Goal: Check status

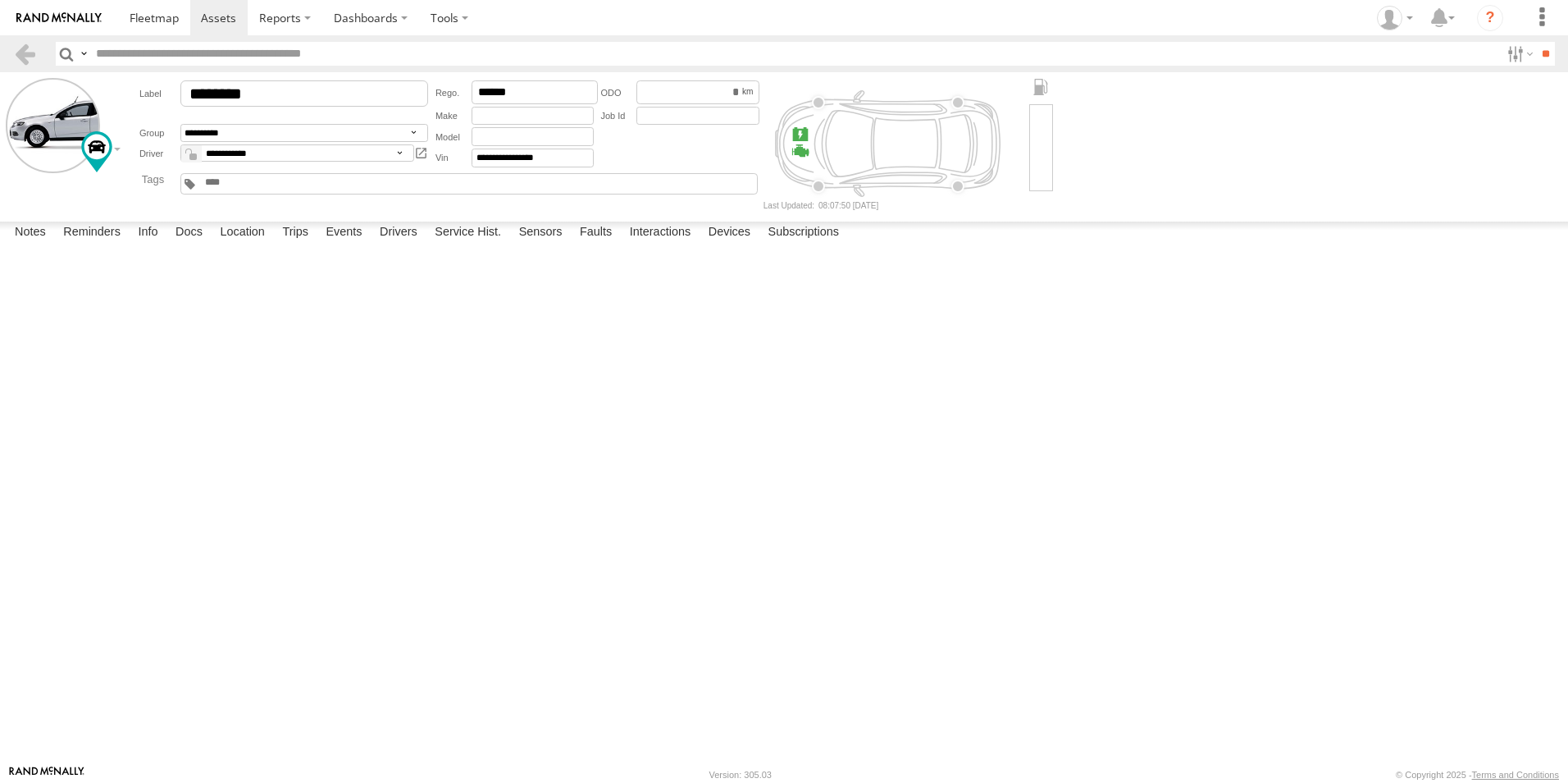
select select "*****"
click at [130, 21] on span at bounding box center [154, 17] width 49 height 15
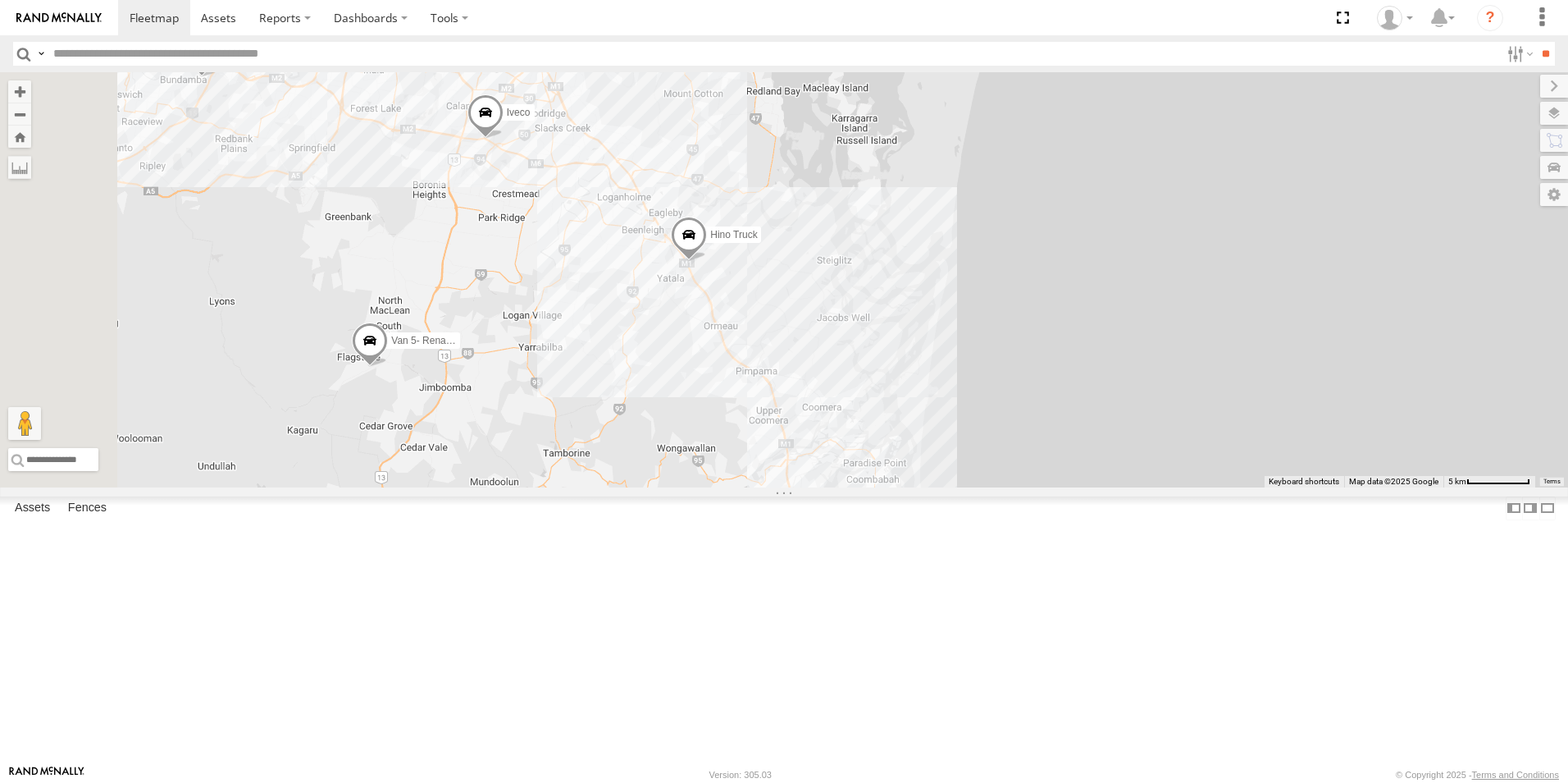
drag, startPoint x: 862, startPoint y: 352, endPoint x: 895, endPoint y: 655, distance: 304.8
click at [900, 487] on div "Hino Truck Ford transit (Little) Ford Transit (New) Renault Iveco Old Ford Van …" at bounding box center [784, 280] width 1568 height 415
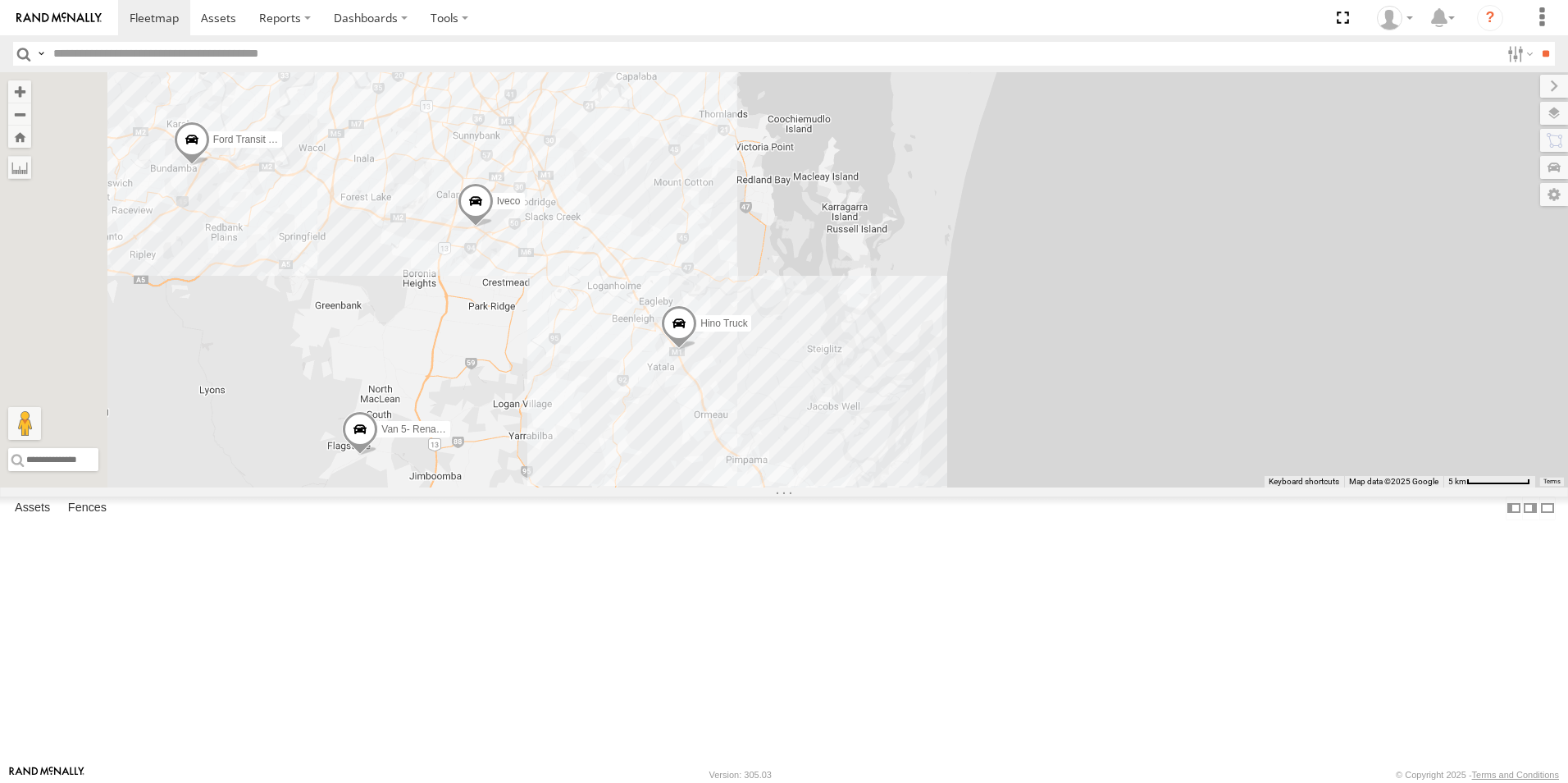
drag, startPoint x: 757, startPoint y: 442, endPoint x: 743, endPoint y: 529, distance: 88.1
click at [748, 487] on div "Hino Truck Ford transit (Little) Ford Transit (New) Renault Iveco Old Ford Van …" at bounding box center [784, 280] width 1568 height 415
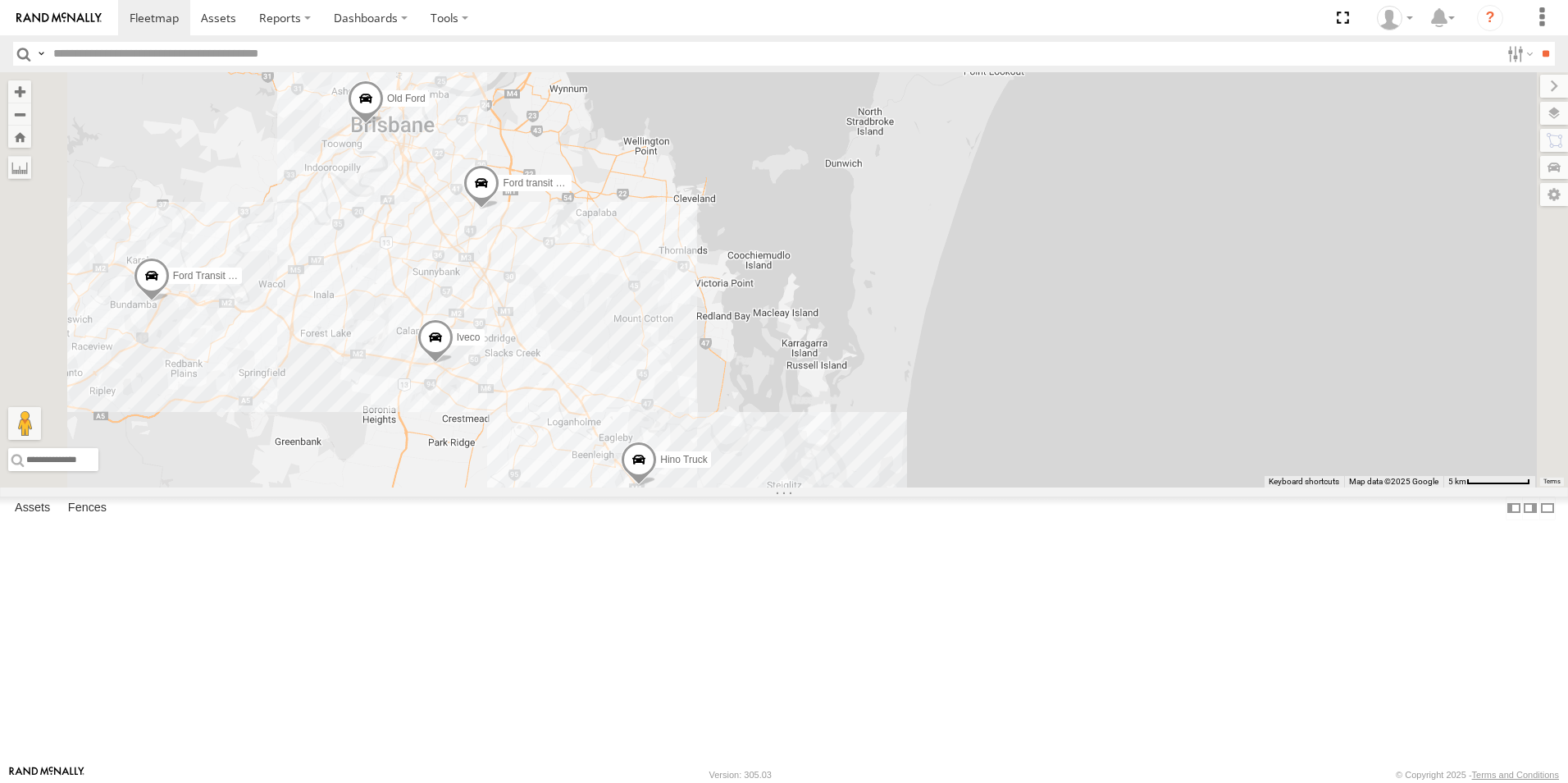
drag, startPoint x: 723, startPoint y: 427, endPoint x: 697, endPoint y: 510, distance: 87.0
click at [697, 487] on div "Hino Truck Ford transit (Little) Ford Transit (New) Renault Iveco Old Ford Van …" at bounding box center [784, 280] width 1568 height 415
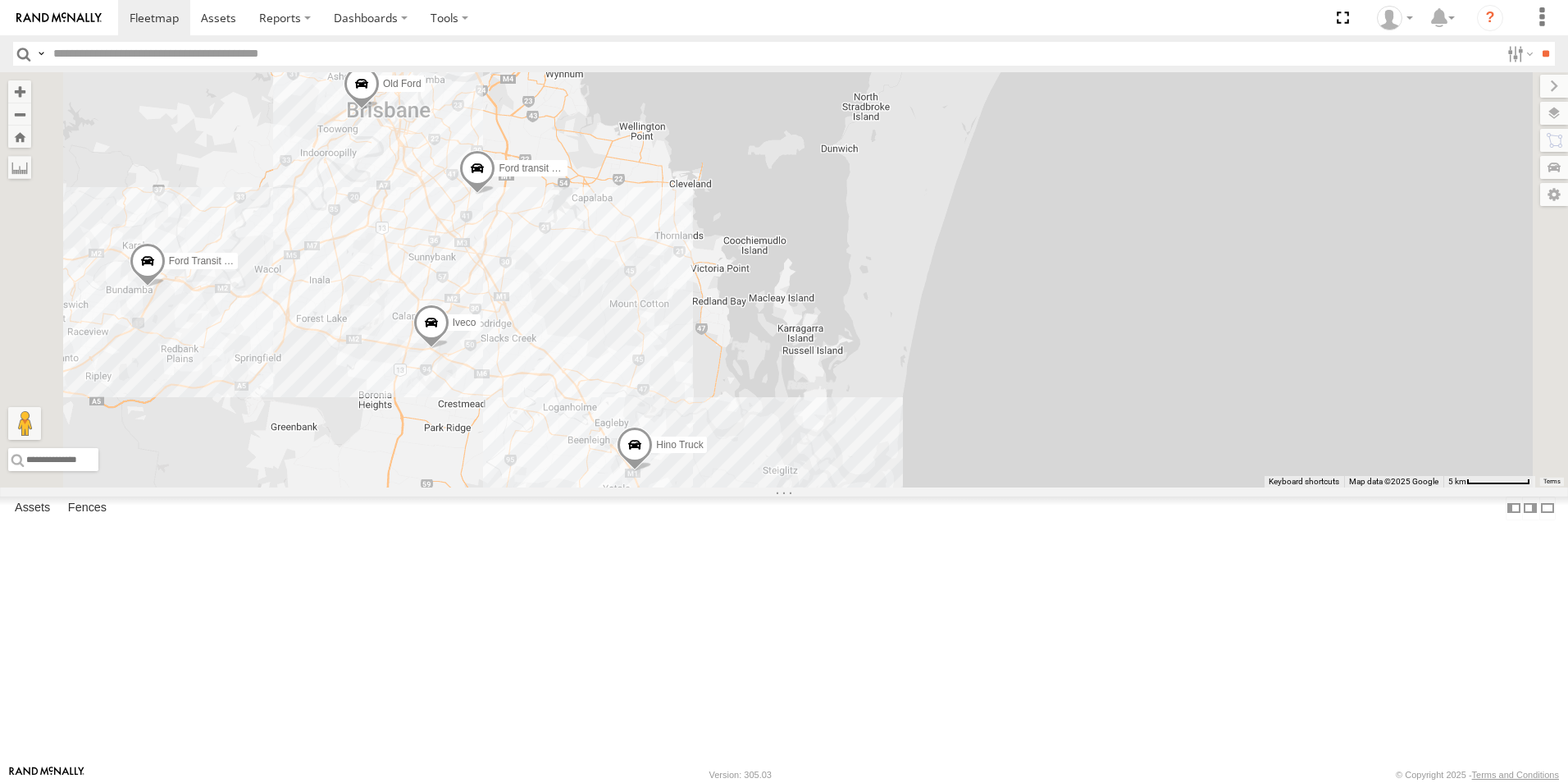
drag, startPoint x: 684, startPoint y: 309, endPoint x: 697, endPoint y: 417, distance: 108.8
click at [697, 417] on div "Hino Truck Ford transit (Little) Ford Transit (New) Renault Iveco Old Ford Van …" at bounding box center [784, 280] width 1568 height 415
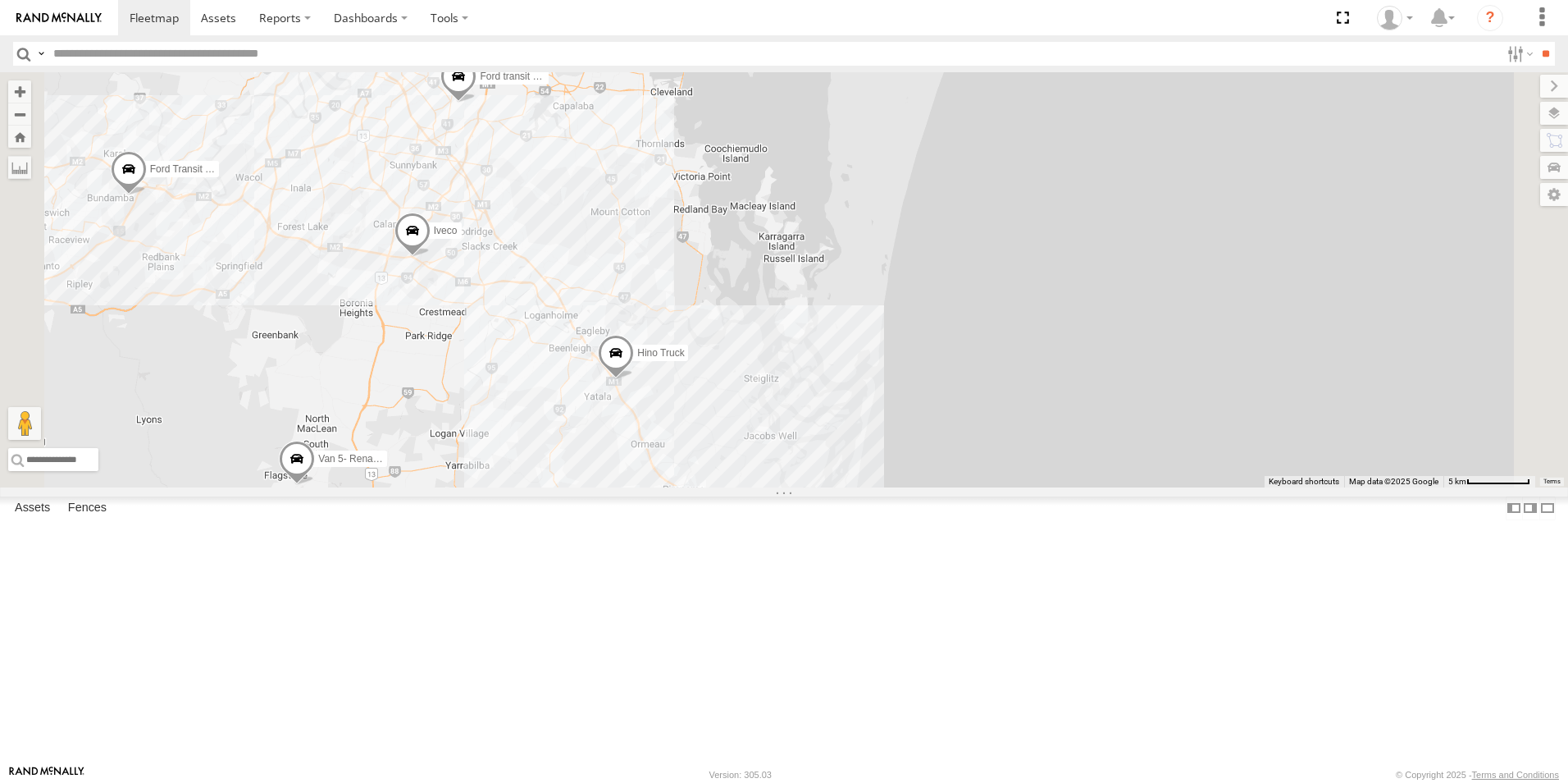
drag, startPoint x: 593, startPoint y: 553, endPoint x: 592, endPoint y: 444, distance: 109.0
click at [584, 439] on div "Hino Truck Ford transit (Little) Ford Transit (New) Renault Iveco Old Ford Van …" at bounding box center [784, 280] width 1568 height 415
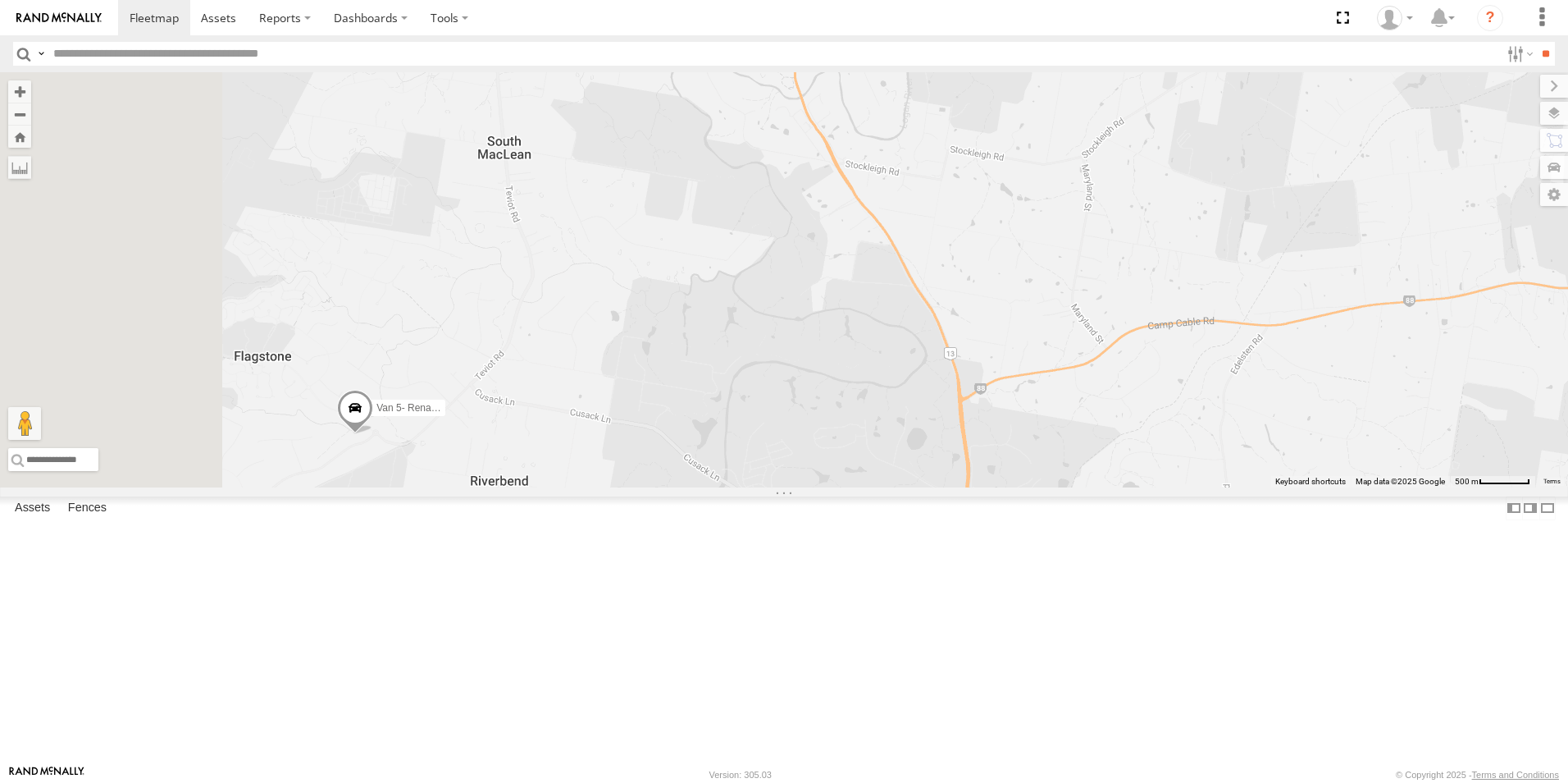
drag, startPoint x: 510, startPoint y: 614, endPoint x: 717, endPoint y: 576, distance: 210.5
click at [717, 487] on div "Hino Truck Ford transit (Little) Ford Transit (New) Renault Iveco Old Ford Van …" at bounding box center [784, 280] width 1568 height 415
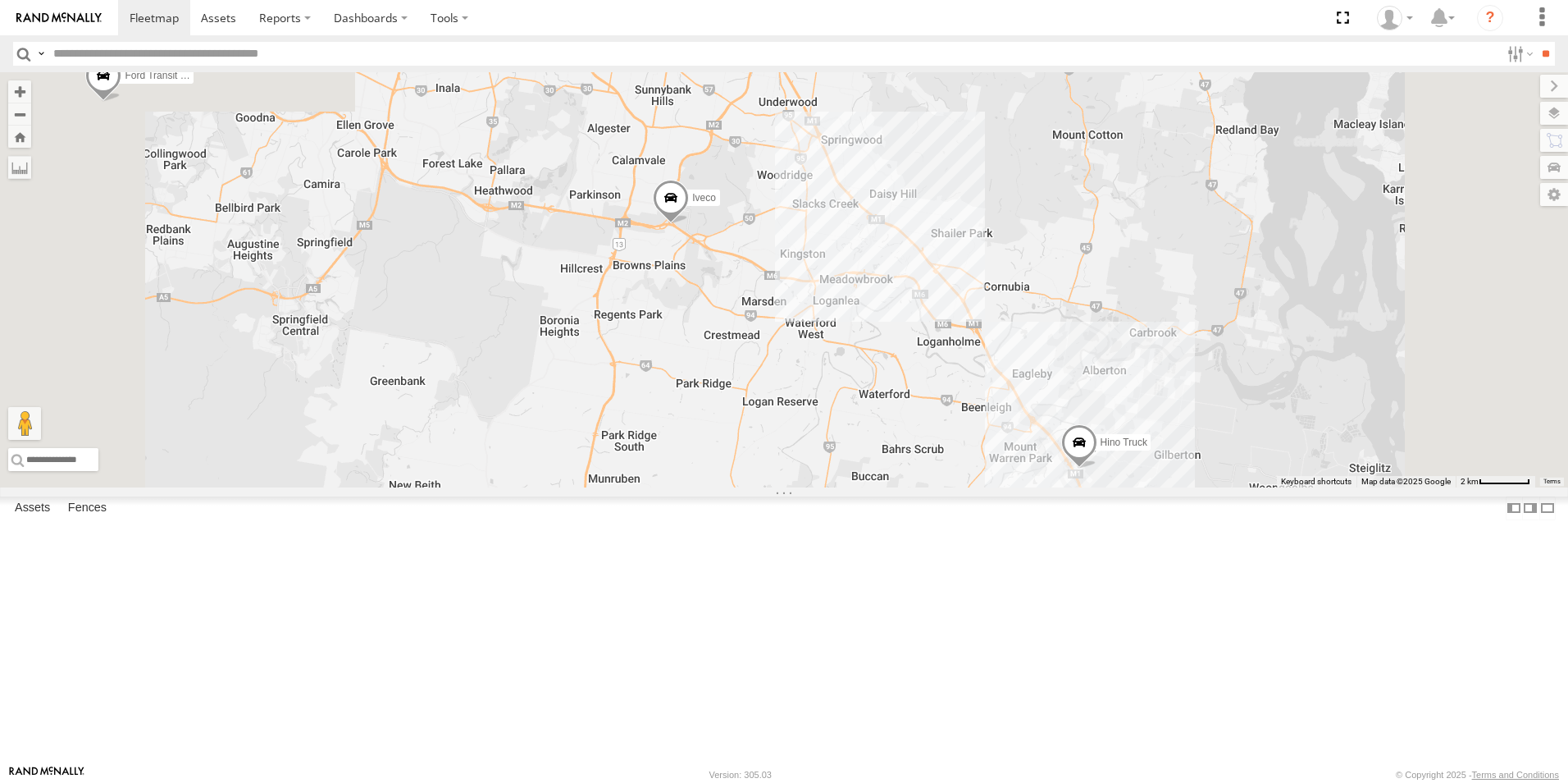
drag, startPoint x: 778, startPoint y: 371, endPoint x: 744, endPoint y: 526, distance: 158.7
click at [766, 487] on div "Hino Truck Ford transit (Little) Ford Transit (New) Renault Iveco Old Ford Van …" at bounding box center [784, 280] width 1568 height 415
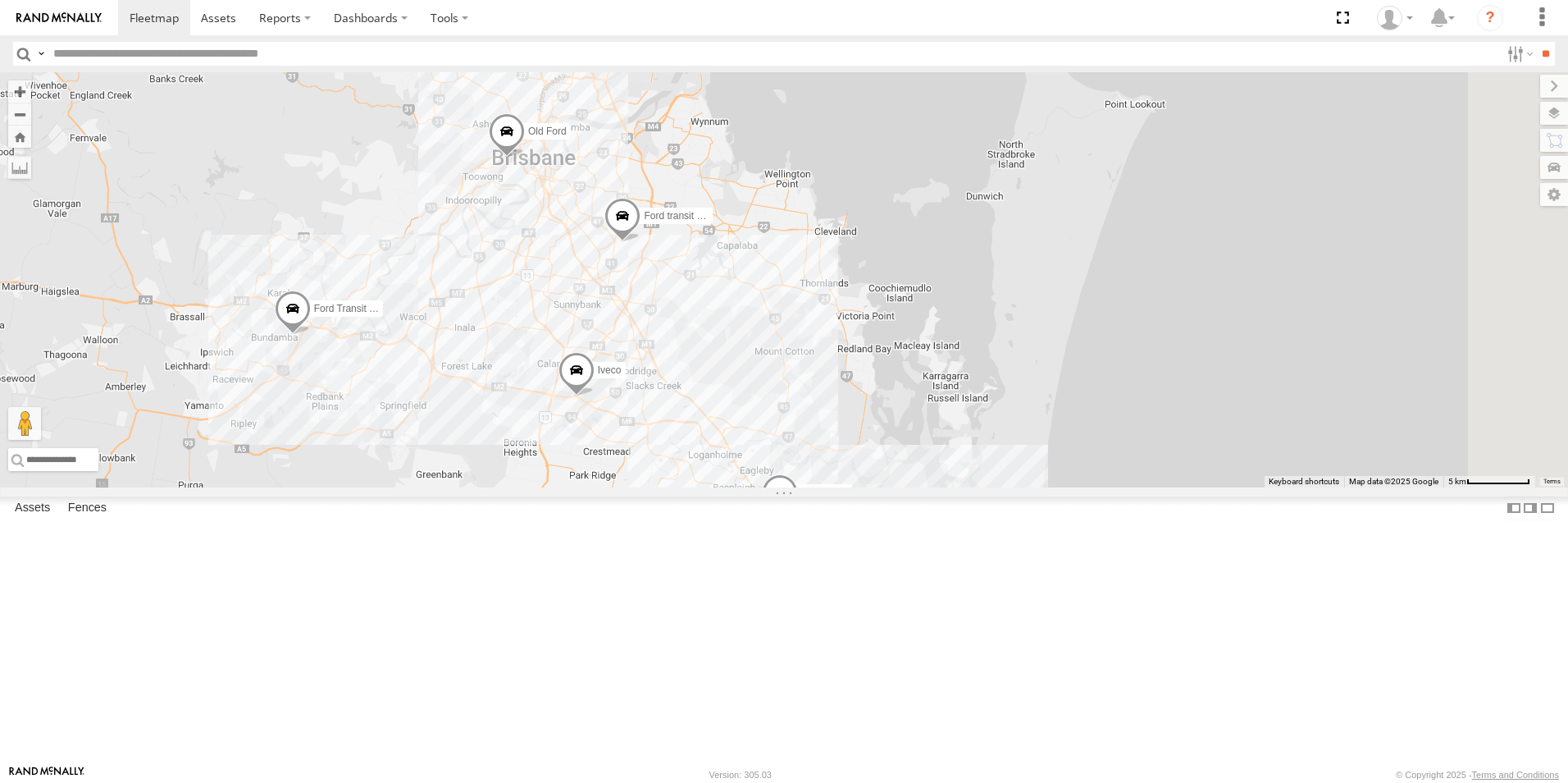
drag, startPoint x: 714, startPoint y: 388, endPoint x: 711, endPoint y: 404, distance: 16.3
click at [711, 447] on div "Hino Truck Ford transit (Little) Ford Transit (New) Renault Iveco Old Ford Van …" at bounding box center [784, 280] width 1568 height 415
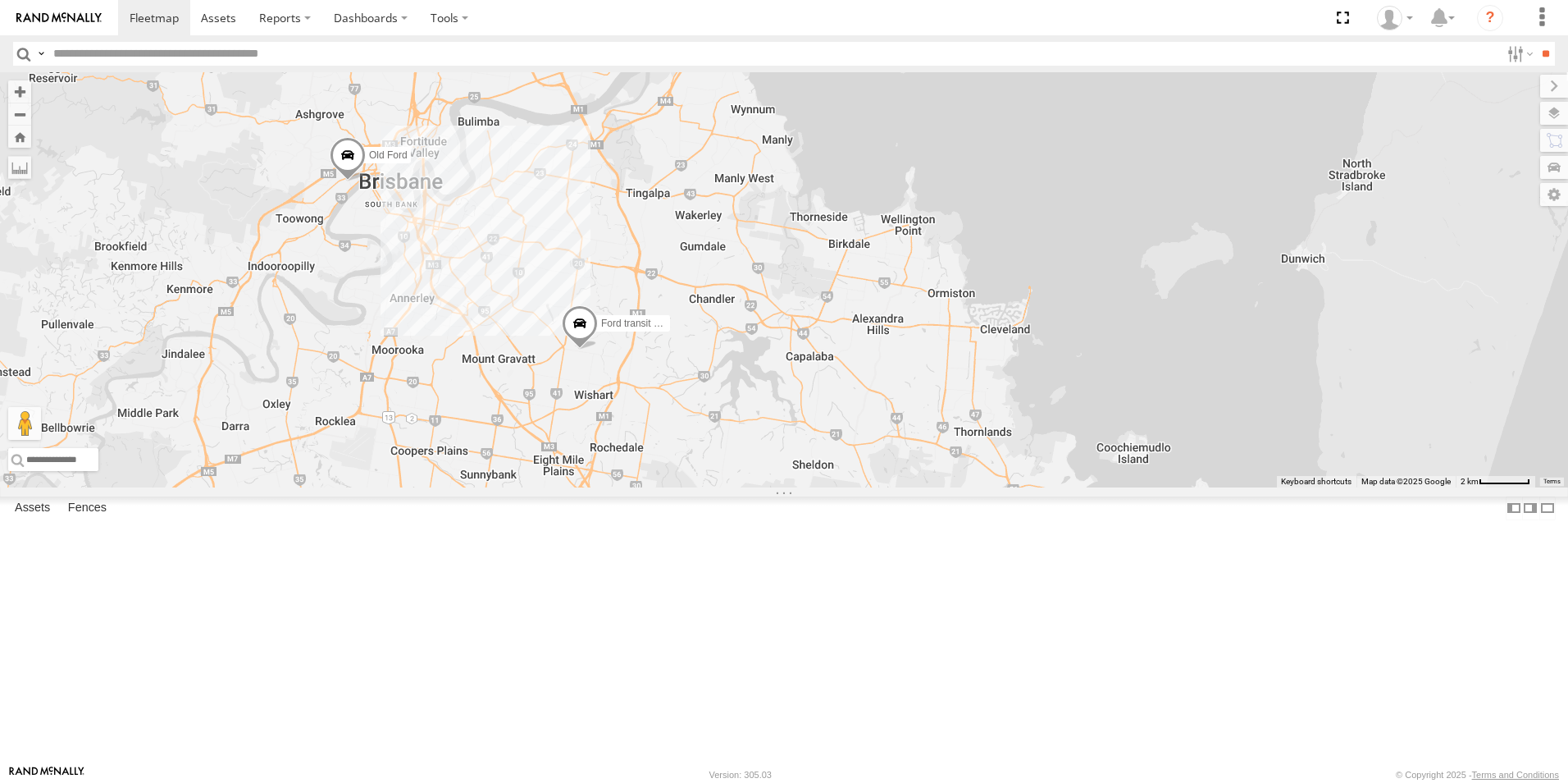
drag, startPoint x: 775, startPoint y: 369, endPoint x: 688, endPoint y: 316, distance: 101.9
click at [685, 319] on div "Hino Truck Ford transit (Little) Ford Transit (New) Renault Iveco Old Ford Van …" at bounding box center [784, 280] width 1568 height 415
